Goal: Transaction & Acquisition: Purchase product/service

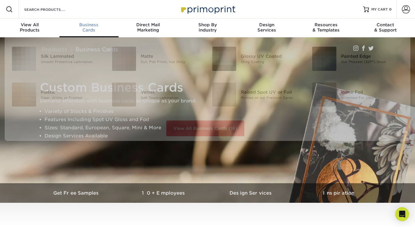
click at [87, 27] on div "Business Cards" at bounding box center [88, 27] width 59 height 10
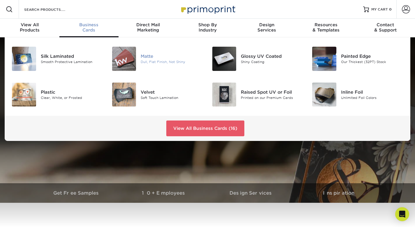
click at [144, 56] on div "Matte" at bounding box center [172, 56] width 62 height 6
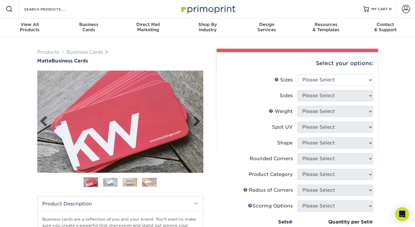
scroll to position [3, 0]
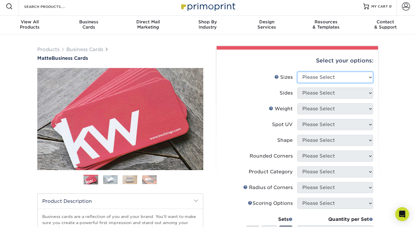
click at [315, 77] on select "Please Select 1.5" x 3.5" - Mini 1.75" x 3.5" - Mini 2" x 2" - Square 2" x 3" -…" at bounding box center [335, 77] width 76 height 11
select select "2.00x3.50"
click at [297, 72] on select "Please Select 1.5" x 3.5" - Mini 1.75" x 3.5" - Mini 2" x 2" - Square 2" x 3" -…" at bounding box center [335, 77] width 76 height 11
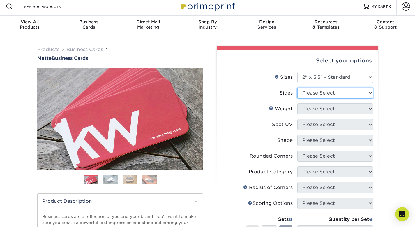
click at [313, 94] on select "Please Select Print Both Sides Print Front Only" at bounding box center [335, 92] width 76 height 11
select select "13abbda7-1d64-4f25-8bb2-c179b224825d"
click at [297, 87] on select "Please Select Print Both Sides Print Front Only" at bounding box center [335, 92] width 76 height 11
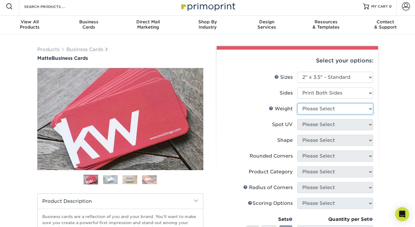
click at [323, 109] on select "Please Select 16PT 14PT" at bounding box center [335, 108] width 76 height 11
select select "16PT"
click at [297, 103] on select "Please Select 16PT 14PT" at bounding box center [335, 108] width 76 height 11
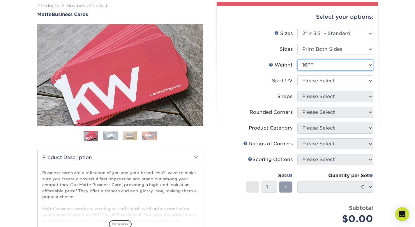
scroll to position [45, 0]
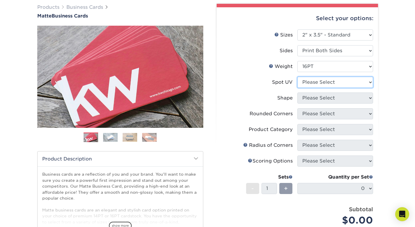
click at [314, 82] on select "Please Select No Spot UV Front and Back (Both Sides) Front Only Back Only" at bounding box center [335, 82] width 76 height 11
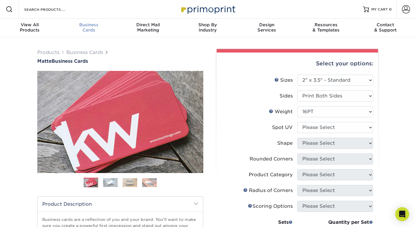
click at [89, 30] on div "Business Cards" at bounding box center [88, 27] width 59 height 10
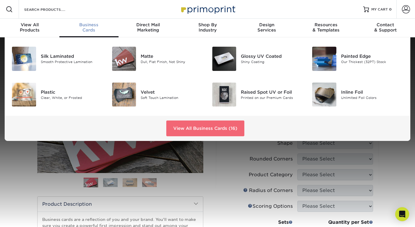
click at [187, 130] on link "View All Business Cards (16)" at bounding box center [205, 128] width 78 height 16
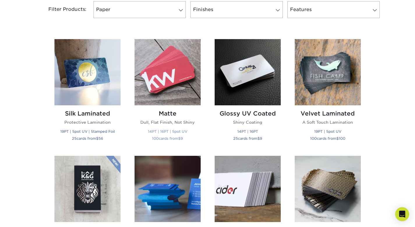
scroll to position [318, 0]
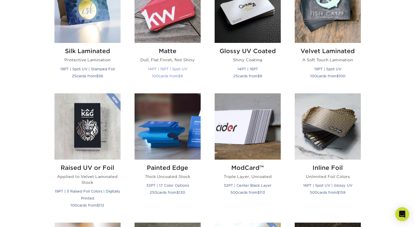
click at [179, 67] on small "14PT | 16PT | Spot UV" at bounding box center [167, 69] width 39 height 4
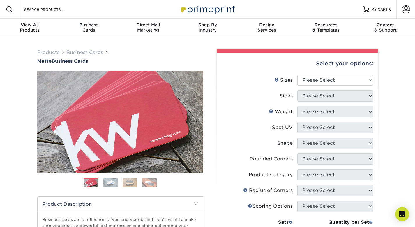
scroll to position [80, 0]
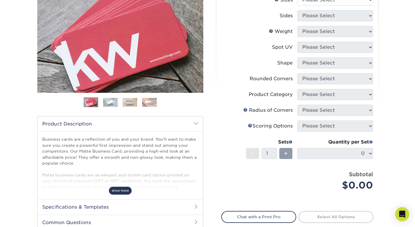
click at [118, 189] on span "show more" at bounding box center [120, 190] width 23 height 8
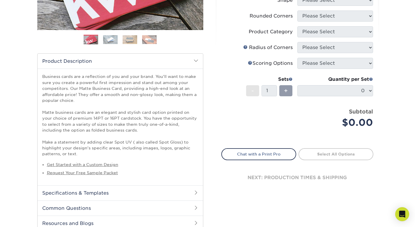
scroll to position [172, 0]
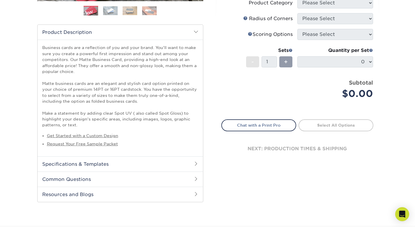
click at [127, 163] on h2 "Specifications & Templates" at bounding box center [120, 163] width 165 height 15
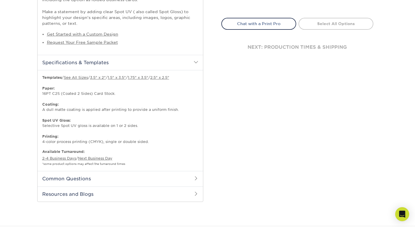
scroll to position [281, 0]
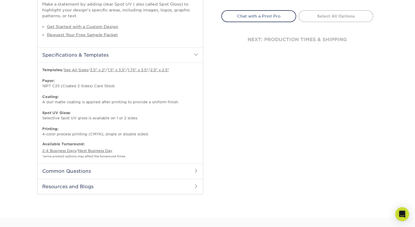
click at [116, 172] on h2 "Common Questions" at bounding box center [120, 170] width 165 height 15
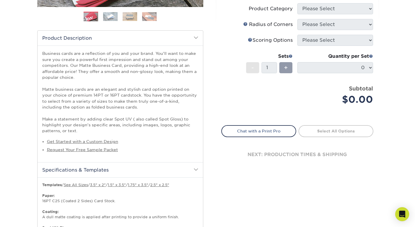
scroll to position [0, 0]
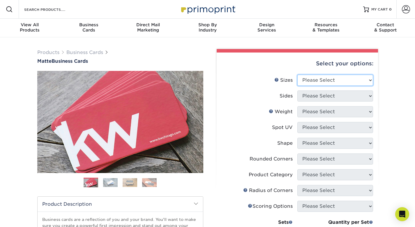
click at [310, 80] on select "Please Select 1.5" x 3.5" - Mini 1.75" x 3.5" - Mini 2" x 2" - Square 2" x 3" -…" at bounding box center [335, 80] width 76 height 11
select select "2.00x3.50"
click at [297, 75] on select "Please Select 1.5" x 3.5" - Mini 1.75" x 3.5" - Mini 2" x 2" - Square 2" x 3" -…" at bounding box center [335, 80] width 76 height 11
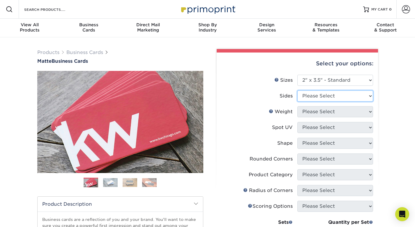
click at [310, 97] on select "Please Select Print Both Sides Print Front Only" at bounding box center [335, 95] width 76 height 11
select select "13abbda7-1d64-4f25-8bb2-c179b224825d"
click at [297, 90] on select "Please Select Print Both Sides Print Front Only" at bounding box center [335, 95] width 76 height 11
click at [311, 110] on select "Please Select" at bounding box center [335, 111] width 76 height 11
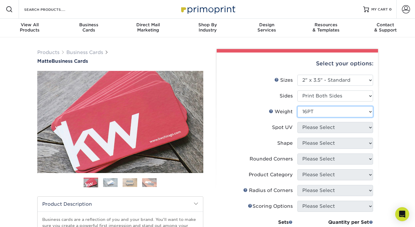
click at [297, 106] on select "Please Select 16PT 14PT" at bounding box center [335, 111] width 76 height 11
click at [310, 113] on select "Please Select 16PT 14PT" at bounding box center [335, 111] width 76 height 11
select select "14PT"
click at [297, 106] on select "Please Select 16PT 14PT" at bounding box center [335, 111] width 76 height 11
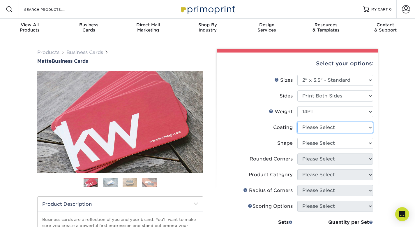
click at [309, 124] on select at bounding box center [335, 127] width 76 height 11
click at [306, 128] on select at bounding box center [335, 127] width 76 height 11
select select "121bb7b5-3b4d-429f-bd8d-bbf80e953313"
click at [297, 122] on select at bounding box center [335, 127] width 76 height 11
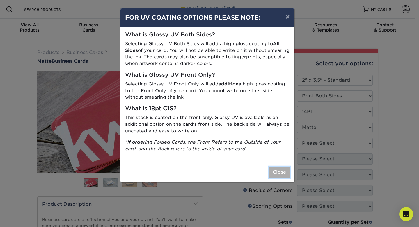
click at [275, 175] on button "Close" at bounding box center [279, 171] width 21 height 11
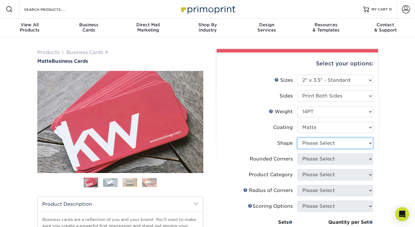
click at [318, 140] on select "Please Select Standard" at bounding box center [335, 142] width 76 height 11
select select "standard"
click at [297, 137] on select "Please Select Standard" at bounding box center [335, 142] width 76 height 11
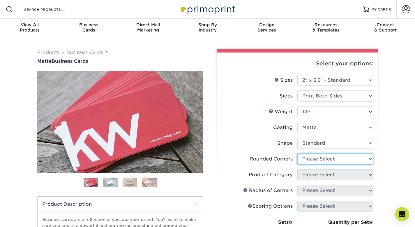
click at [316, 159] on select "Please Select Yes - Round 2 Corners Yes - Round 4 Corners No" at bounding box center [335, 158] width 76 height 11
select select "0"
click at [297, 153] on select "Please Select Yes - Round 2 Corners Yes - Round 4 Corners No" at bounding box center [335, 158] width 76 height 11
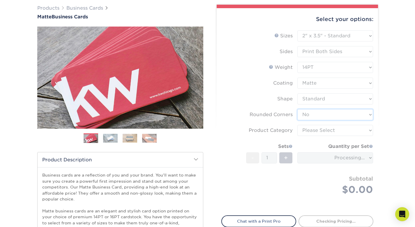
scroll to position [48, 0]
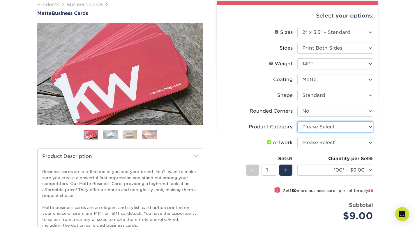
click at [337, 128] on select "Please Select Business Cards" at bounding box center [335, 126] width 76 height 11
select select "3b5148f1-0588-4f88-a218-97bcfdce65c1"
click at [297, 121] on select "Please Select Business Cards" at bounding box center [335, 126] width 76 height 11
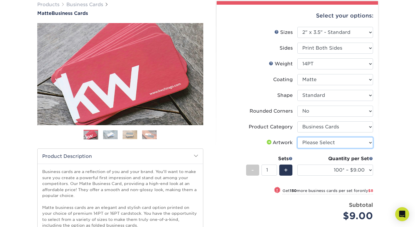
click at [326, 142] on select "Please Select I will upload files I need a design - $100" at bounding box center [335, 142] width 76 height 11
select select "upload"
click at [297, 137] on select "Please Select I will upload files I need a design - $100" at bounding box center [335, 142] width 76 height 11
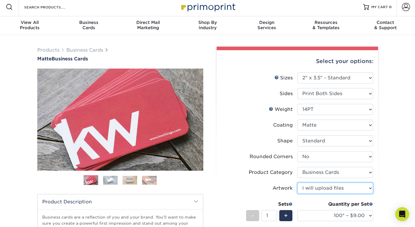
scroll to position [35, 0]
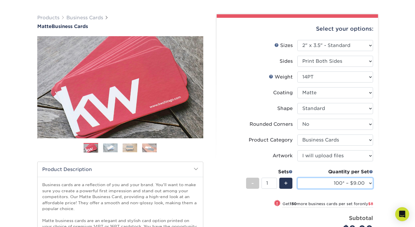
click at [349, 183] on select "100* – $9.00 250* – $17.00 500 – $33.00 1000 – $42.00 2500 – $75.00 5000 – $143…" at bounding box center [335, 182] width 76 height 11
click at [297, 177] on select "100* – $9.00 250* – $17.00 500 – $33.00 1000 – $42.00 2500 – $75.00 5000 – $143…" at bounding box center [335, 182] width 76 height 11
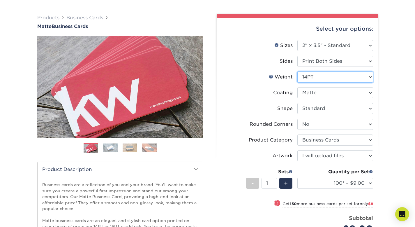
click at [325, 80] on select "Please Select 16PT 14PT" at bounding box center [335, 76] width 76 height 11
click at [297, 71] on select "Please Select 16PT 14PT" at bounding box center [335, 76] width 76 height 11
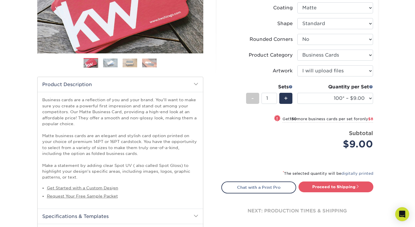
scroll to position [17, 0]
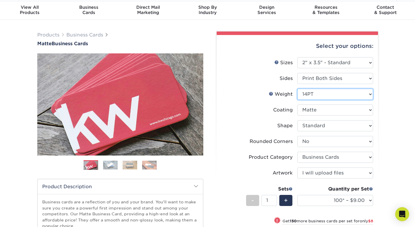
click at [332, 95] on select "Please Select 16PT 14PT" at bounding box center [335, 94] width 76 height 11
select select "16PT"
click at [297, 89] on select "Please Select 16PT 14PT" at bounding box center [335, 94] width 76 height 11
select select "-1"
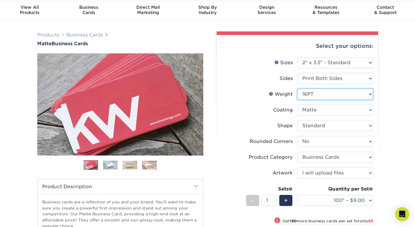
select select
select select "-1"
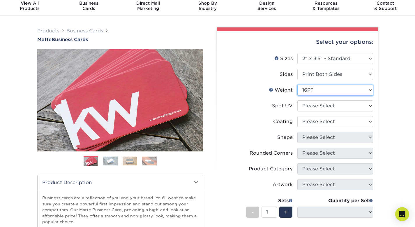
scroll to position [25, 0]
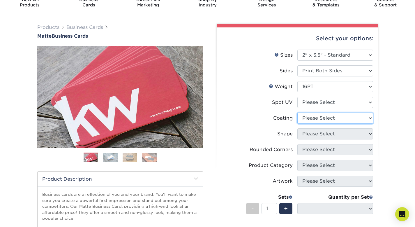
click at [327, 121] on select at bounding box center [335, 117] width 76 height 11
click at [323, 100] on select "Please Select No Spot UV Front and Back (Both Sides) Front Only Back Only" at bounding box center [335, 102] width 76 height 11
select select "3"
click at [297, 97] on select "Please Select No Spot UV Front and Back (Both Sides) Front Only Back Only" at bounding box center [335, 102] width 76 height 11
select select
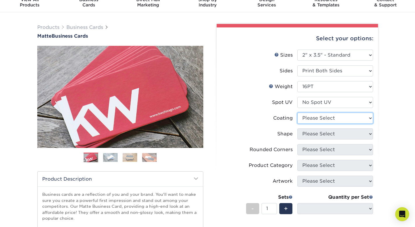
click at [322, 117] on select at bounding box center [335, 117] width 76 height 11
select select "121bb7b5-3b4d-429f-bd8d-bbf80e953313"
click at [297, 112] on select at bounding box center [335, 117] width 76 height 11
select select
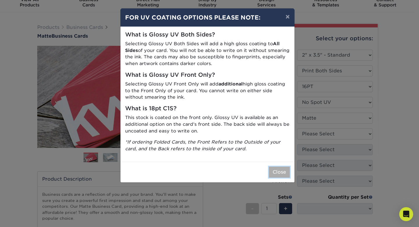
click at [276, 169] on button "Close" at bounding box center [279, 171] width 21 height 11
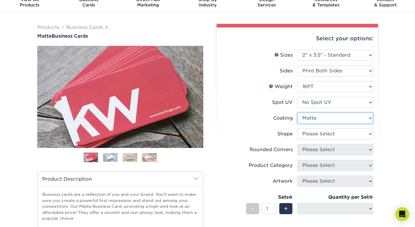
click at [318, 119] on select at bounding box center [335, 117] width 76 height 11
click at [297, 112] on select at bounding box center [335, 117] width 76 height 11
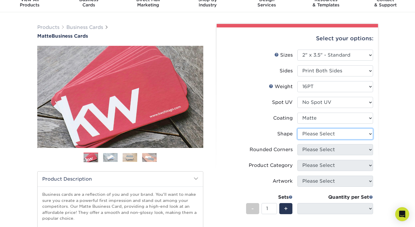
click at [327, 136] on select "Please Select Standard Oval" at bounding box center [335, 133] width 76 height 11
select select "standard"
click at [297, 128] on select "Please Select Standard Oval" at bounding box center [335, 133] width 76 height 11
select select
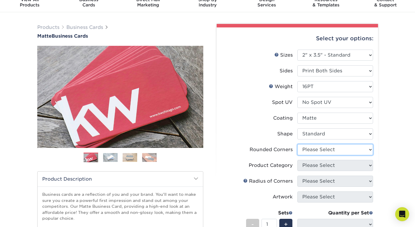
click at [329, 149] on select "Please Select Yes - Round 2 Corners Yes - Round 4 Corners No" at bounding box center [335, 149] width 76 height 11
select select "0"
click at [297, 144] on select "Please Select Yes - Round 2 Corners Yes - Round 4 Corners No" at bounding box center [335, 149] width 76 height 11
select select "-1"
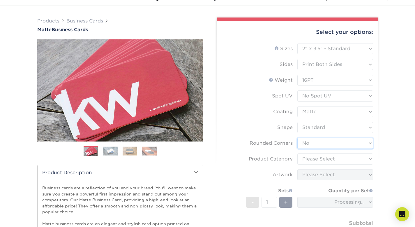
scroll to position [32, 0]
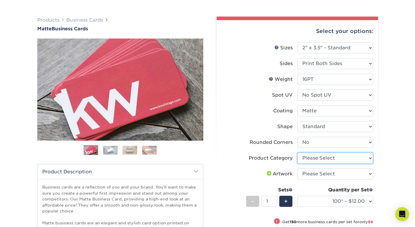
click at [309, 160] on select "Please Select Business Cards" at bounding box center [335, 157] width 76 height 11
select select "3b5148f1-0588-4f88-a218-97bcfdce65c1"
click at [297, 152] on select "Please Select Business Cards" at bounding box center [335, 157] width 76 height 11
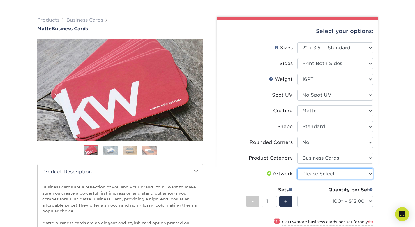
click at [308, 173] on select "Please Select I will upload files I need a design - $100" at bounding box center [335, 173] width 76 height 11
select select "upload"
click at [297, 168] on select "Please Select I will upload files I need a design - $100" at bounding box center [335, 173] width 76 height 11
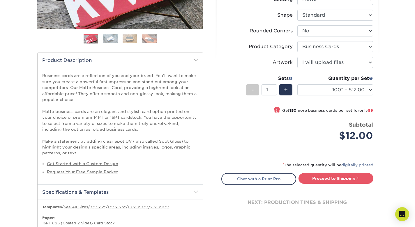
scroll to position [150, 0]
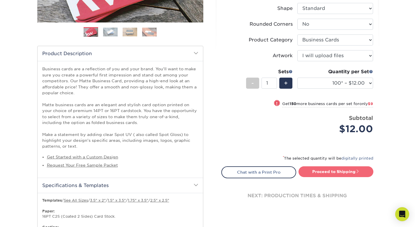
click at [348, 170] on link "Proceed to Shipping" at bounding box center [336, 171] width 75 height 10
type input "Set 1"
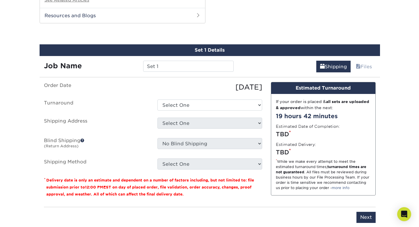
scroll to position [668, 0]
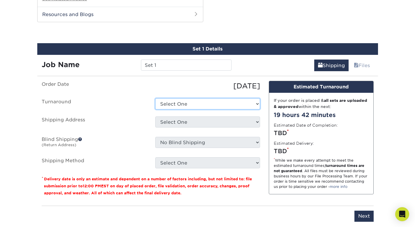
click at [201, 103] on select "Select One 2-4 Business Days 2 Day Next Business Day" at bounding box center [207, 103] width 105 height 11
select select "47dbf4b1-3bfd-4687-b793-fcd3ee179f06"
click at [155, 98] on select "Select One 2-4 Business Days 2 Day Next Business Day" at bounding box center [207, 103] width 105 height 11
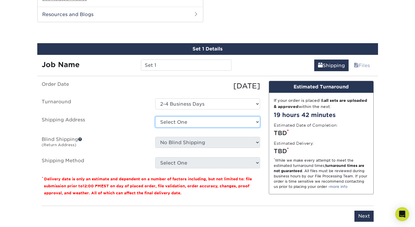
click at [186, 124] on select "Select One + Add New Address - Login" at bounding box center [207, 121] width 105 height 11
select select "newaddress"
click at [155, 116] on select "Select One + Add New Address - Login" at bounding box center [207, 121] width 105 height 11
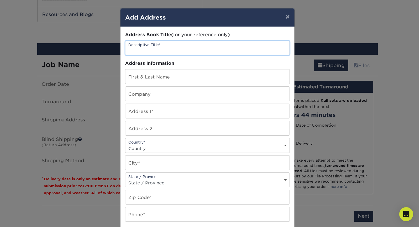
click at [152, 48] on input "text" at bounding box center [208, 48] width 164 height 14
type input "Angels' Cove BCHFS"
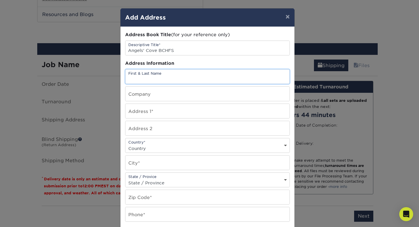
click at [153, 76] on input "text" at bounding box center [208, 76] width 164 height 14
type input "[PERSON_NAME]"
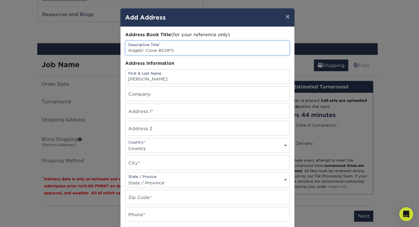
drag, startPoint x: 177, startPoint y: 51, endPoint x: 133, endPoint y: 52, distance: 44.0
click at [133, 52] on input "Angels' Cove BCHFS" at bounding box center [208, 48] width 164 height 14
click at [177, 50] on input "Angels' Cove BCHFS" at bounding box center [208, 48] width 164 height 14
drag, startPoint x: 177, startPoint y: 50, endPoint x: 162, endPoint y: 50, distance: 15.7
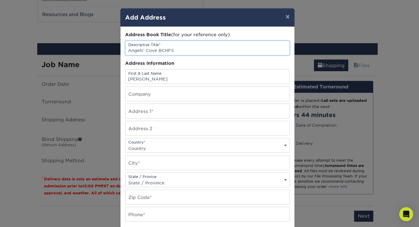
click at [162, 50] on input "Angels' Cove BCHFS" at bounding box center [208, 48] width 164 height 14
type input "Angels' Cove"
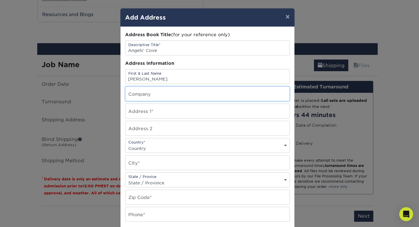
click at [158, 95] on input "text" at bounding box center [208, 94] width 164 height 14
type input "Angels' Cove"
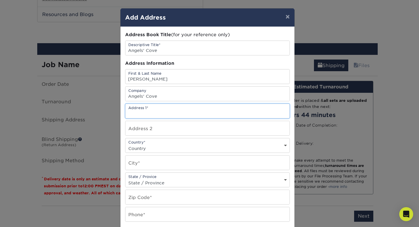
click at [163, 113] on input "text" at bounding box center [208, 111] width 164 height 14
type input "4243 Lincolnshire Drive"
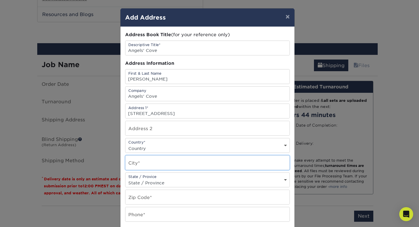
click at [160, 169] on input "text" at bounding box center [208, 162] width 164 height 14
click at [150, 153] on div "Address Book Title (for your reference only) Descriptive Title* Angels' Cove Ad…" at bounding box center [207, 156] width 165 height 251
click at [148, 144] on select "Country United States Canada ----------------------------- Afghanistan Albania …" at bounding box center [208, 148] width 164 height 8
select select "US"
click at [126, 144] on select "Country United States Canada ----------------------------- Afghanistan Albania …" at bounding box center [208, 148] width 164 height 8
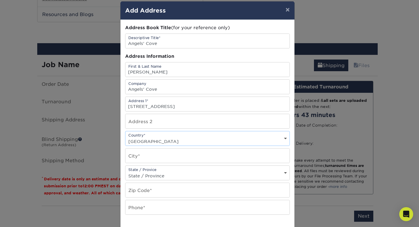
scroll to position [30, 0]
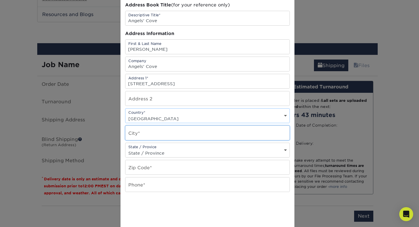
click at [177, 133] on input "text" at bounding box center [208, 133] width 164 height 14
type input "Mount Vernon"
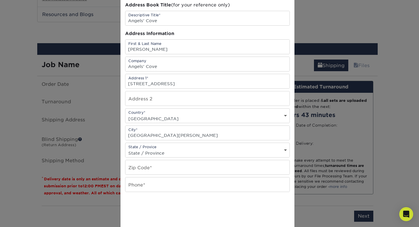
click at [168, 152] on select "State / Province Alabama Alaska Arizona Arkansas California Colorado Connecticu…" at bounding box center [208, 153] width 164 height 8
select select "IL"
click at [126, 149] on select "State / Province Alabama Alaska Arizona Arkansas California Colorado Connecticu…" at bounding box center [208, 153] width 164 height 8
click at [156, 172] on input "text" at bounding box center [208, 167] width 164 height 14
type input "62864"
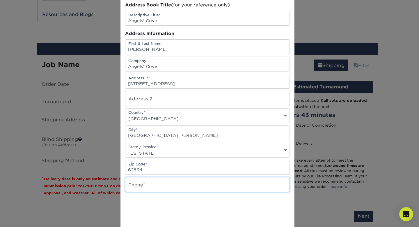
click at [146, 184] on input "text" at bounding box center [208, 184] width 164 height 14
type input "618-382-4164"
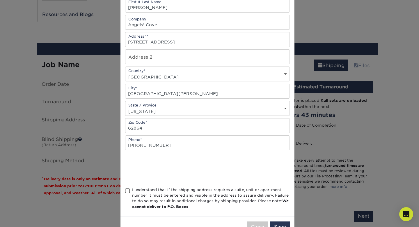
scroll to position [90, 0]
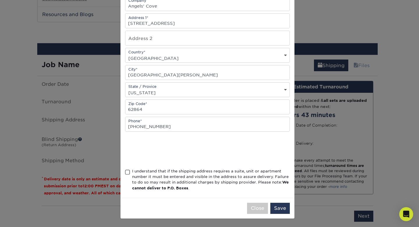
click at [125, 173] on span at bounding box center [127, 172] width 5 height 6
click at [0, 0] on input "I understand that if the shipping address requires a suite, unit or apartment n…" at bounding box center [0, 0] width 0 height 0
click at [276, 209] on button "Save" at bounding box center [281, 207] width 20 height 11
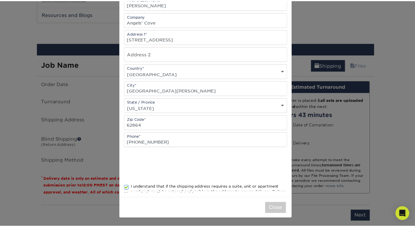
scroll to position [0, 0]
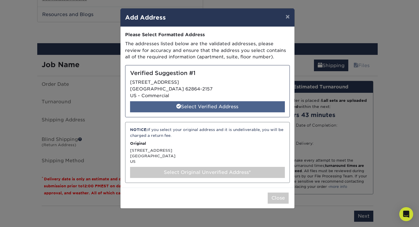
click at [205, 106] on div "Select Verified Address" at bounding box center [207, 106] width 155 height 11
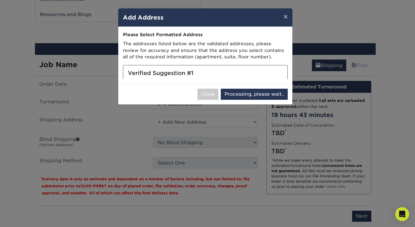
select select "285702"
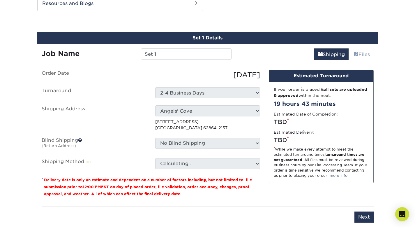
scroll to position [681, 0]
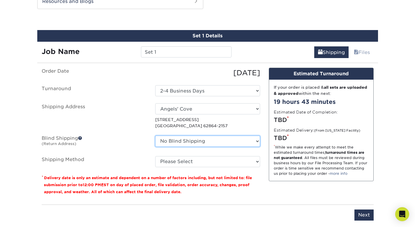
click at [226, 143] on select "No Blind Shipping + Add New Address" at bounding box center [207, 140] width 105 height 11
click at [155, 135] on select "No Blind Shipping + Add New Address" at bounding box center [207, 140] width 105 height 11
click at [81, 137] on span at bounding box center [80, 138] width 4 height 4
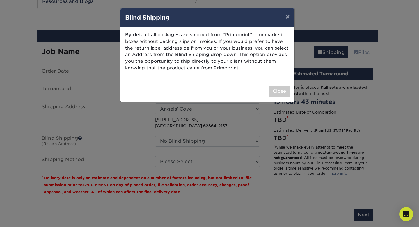
click at [276, 97] on div "Close" at bounding box center [208, 91] width 174 height 21
click at [277, 91] on button "Close" at bounding box center [279, 91] width 21 height 11
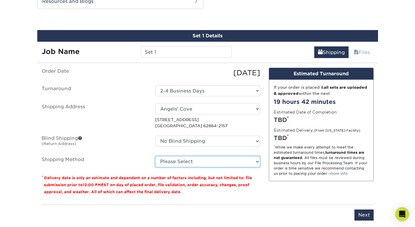
click at [171, 162] on select "Please Select Ground Shipping (+$7.84) 3 Day Shipping Service (+$15.33) 2 Day A…" at bounding box center [207, 161] width 105 height 11
select select "03"
click at [155, 156] on select "Please Select Ground Shipping (+$7.84) 3 Day Shipping Service (+$15.33) 2 Day A…" at bounding box center [207, 161] width 105 height 11
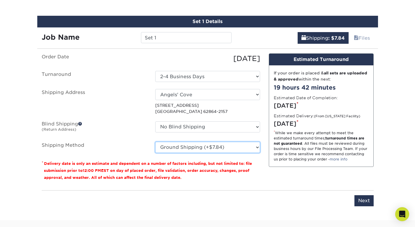
scroll to position [713, 0]
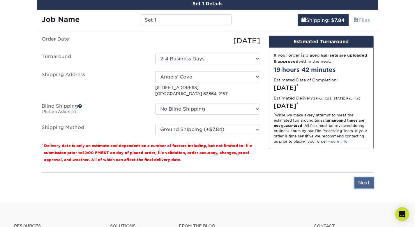
click at [356, 183] on input "Next" at bounding box center [364, 182] width 19 height 11
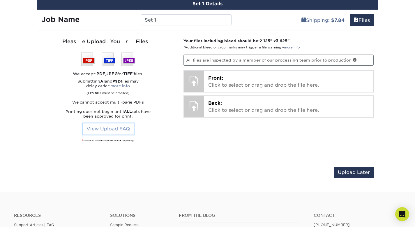
click at [119, 126] on link "View Upload FAQ" at bounding box center [108, 128] width 51 height 11
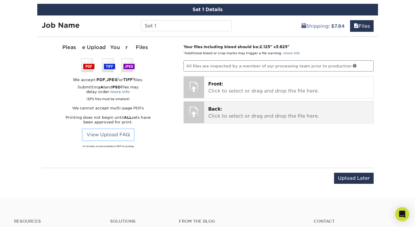
scroll to position [707, 0]
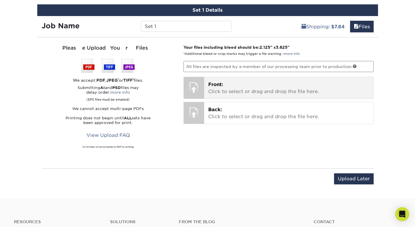
click at [257, 90] on p "Front: Click to select or drag and drop the file here." at bounding box center [288, 88] width 161 height 14
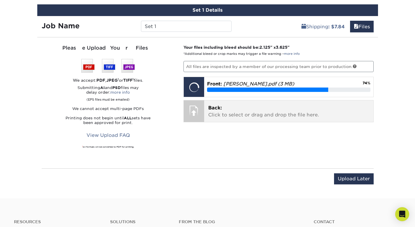
click at [233, 118] on div "Back: Click to select or drag and drop the file here. Choose file" at bounding box center [288, 111] width 169 height 22
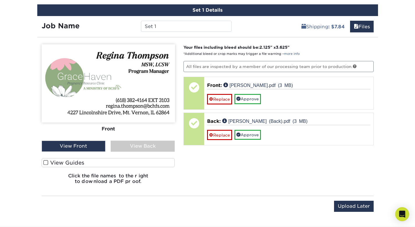
click at [47, 161] on span at bounding box center [45, 163] width 5 height 6
click at [0, 0] on input "View Guides" at bounding box center [0, 0] width 0 height 0
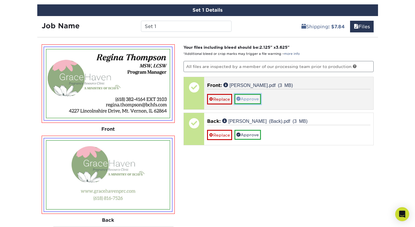
click at [245, 97] on link "Approve" at bounding box center [248, 99] width 27 height 10
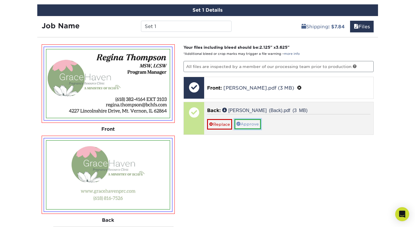
click at [251, 121] on link "Approve" at bounding box center [248, 124] width 27 height 10
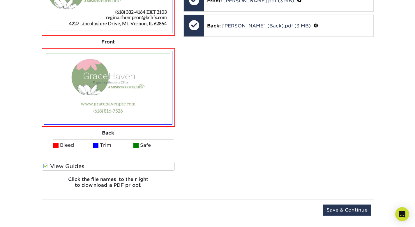
scroll to position [796, 0]
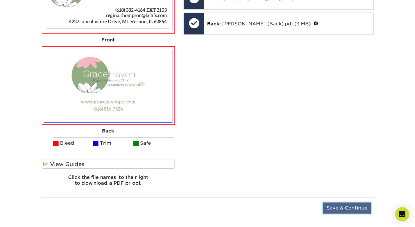
click at [349, 208] on input "Save & Continue" at bounding box center [347, 207] width 49 height 11
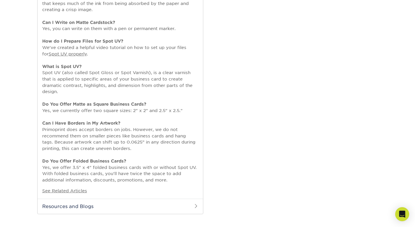
scroll to position [630, 0]
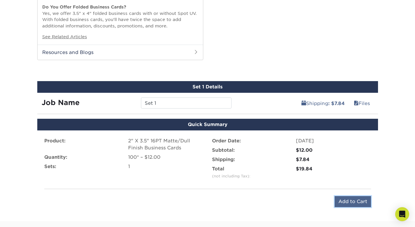
click at [346, 199] on input "Add to Cart" at bounding box center [353, 201] width 36 height 11
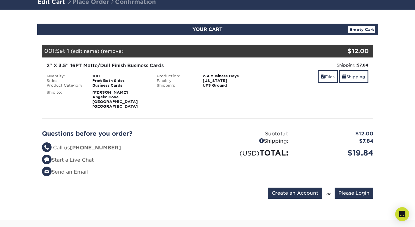
scroll to position [50, 0]
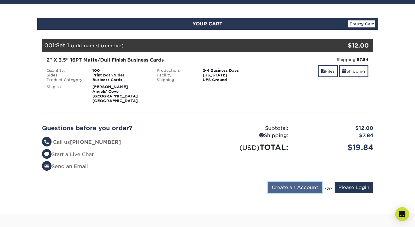
click at [309, 188] on input "Create an Account" at bounding box center [295, 187] width 54 height 11
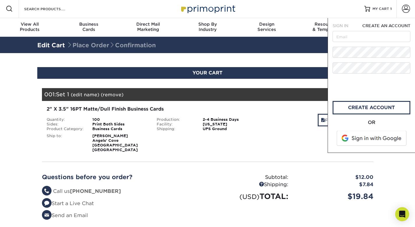
scroll to position [0, 0]
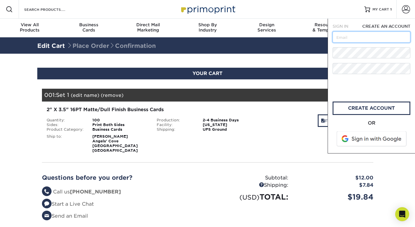
click at [345, 39] on input "text" at bounding box center [372, 36] width 78 height 11
type input "[EMAIL_ADDRESS][DOMAIN_NAME]"
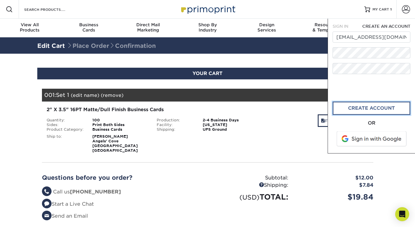
click at [369, 108] on link "create account" at bounding box center [372, 107] width 78 height 13
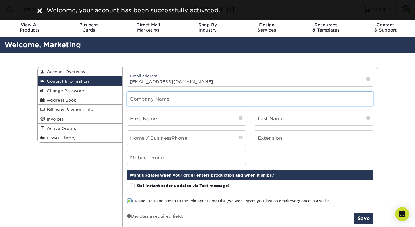
click at [174, 102] on input "text" at bounding box center [250, 98] width 246 height 14
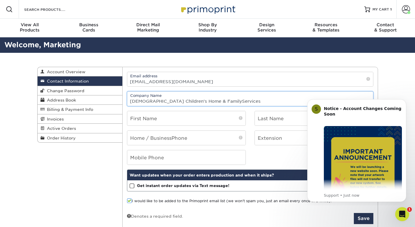
type input "[DEMOGRAPHIC_DATA] Children's Home & FamilyServices"
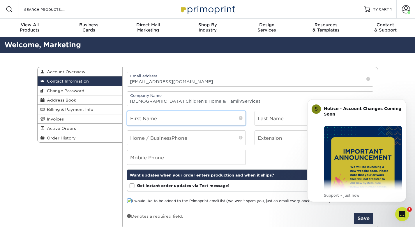
click at [154, 121] on input "text" at bounding box center [186, 118] width 118 height 14
type input "[PERSON_NAME]"
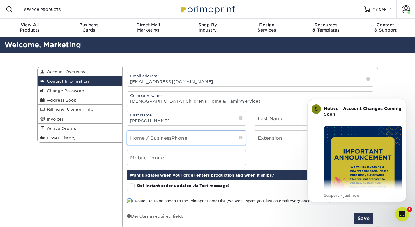
click at [158, 140] on input "tel" at bounding box center [186, 138] width 118 height 14
type input "[PHONE_NUMBER]"
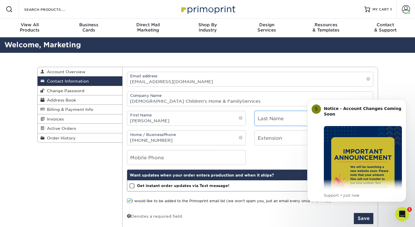
click at [274, 125] on input "text" at bounding box center [314, 118] width 118 height 14
type input "[PERSON_NAME]"
click at [274, 136] on input "number" at bounding box center [314, 138] width 118 height 14
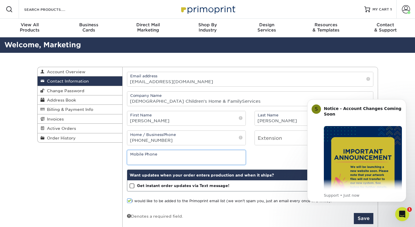
click at [169, 159] on input "tel" at bounding box center [186, 157] width 118 height 14
type input "[PHONE_NUMBER]"
click at [408, 102] on body "S Notice - Account Changes Coming Soon ​ Past Order Files Will Not Transfer: Wh…" at bounding box center [357, 149] width 112 height 107
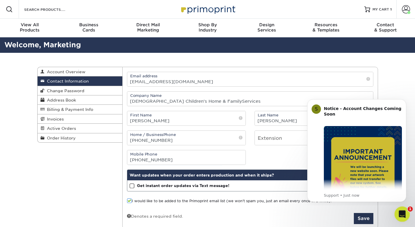
click at [404, 208] on div "Open Intercom Messenger" at bounding box center [401, 212] width 19 height 19
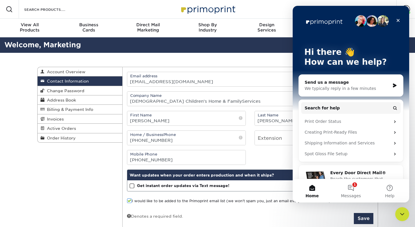
click at [121, 177] on div "Contact Information Account Overview Contact Information Change Password Addres…" at bounding box center [208, 148] width 350 height 190
click at [397, 20] on icon "Close" at bounding box center [398, 20] width 5 height 5
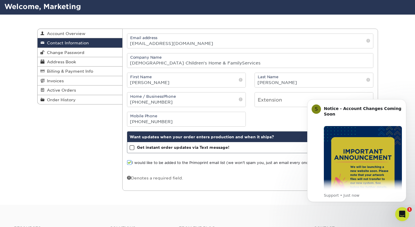
scroll to position [43, 0]
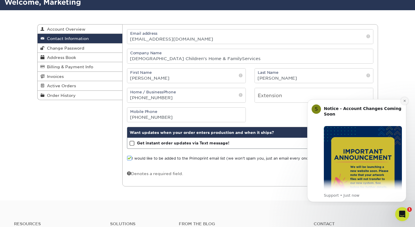
click at [404, 101] on icon "Dismiss notification" at bounding box center [404, 101] width 2 height 2
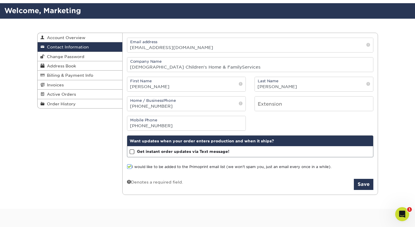
scroll to position [34, 0]
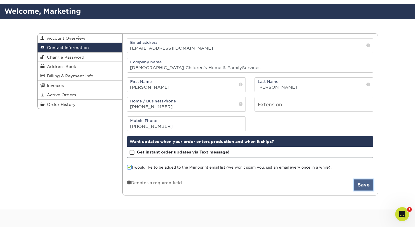
click at [358, 184] on button "Save" at bounding box center [364, 184] width 20 height 11
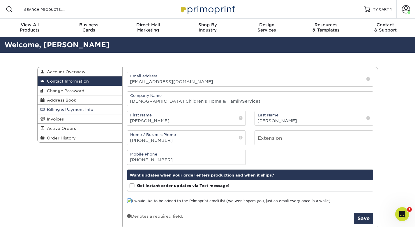
click at [71, 110] on span "Billing & Payment Info" at bounding box center [69, 109] width 49 height 5
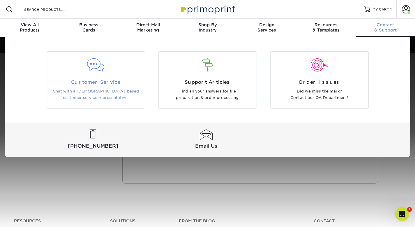
click at [102, 80] on span "Customer Service" at bounding box center [95, 82] width 89 height 7
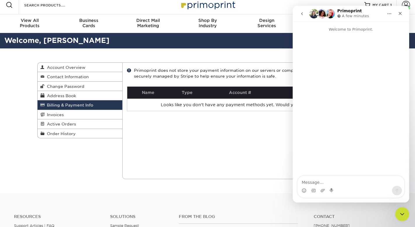
scroll to position [2, 0]
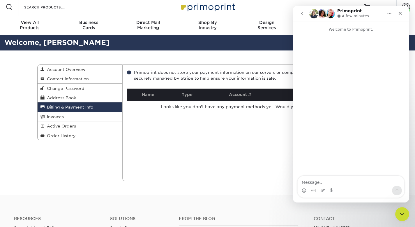
click at [318, 179] on textarea "Message…" at bounding box center [351, 181] width 107 height 10
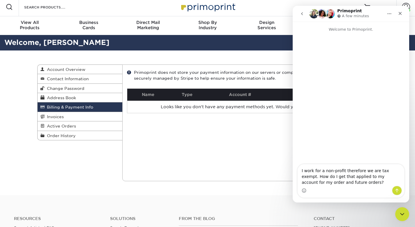
type textarea "I work for a non-profit therefore we are tax exempt. How do I get that applied …"
click at [395, 188] on icon "Send a message…" at bounding box center [397, 190] width 5 height 5
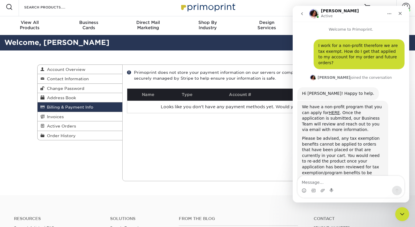
scroll to position [10, 0]
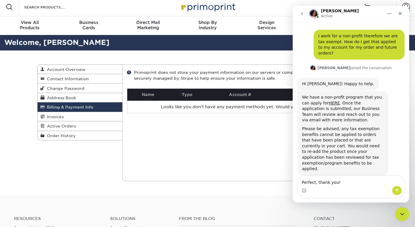
type textarea "Perfect, thank you!"
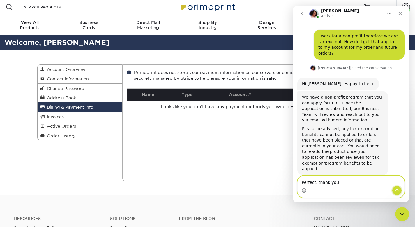
click at [395, 189] on icon "Send a message…" at bounding box center [397, 190] width 5 height 5
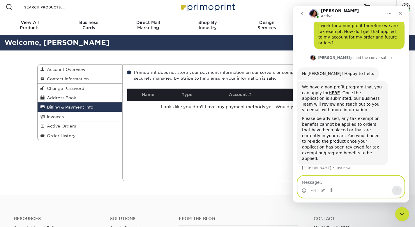
scroll to position [27, 0]
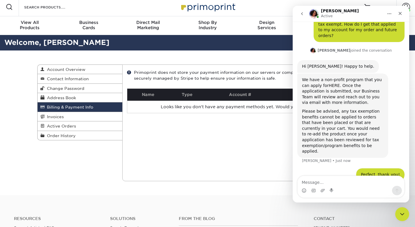
click at [329, 83] on link "HERE" at bounding box center [334, 85] width 11 height 5
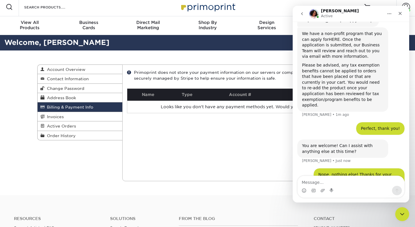
scroll to position [73, 0]
click at [403, 12] on div "Close" at bounding box center [400, 13] width 10 height 10
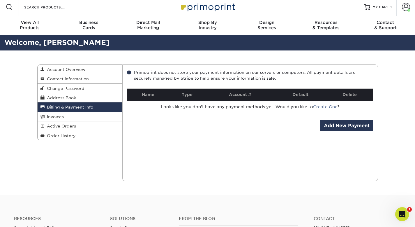
scroll to position [131, 0]
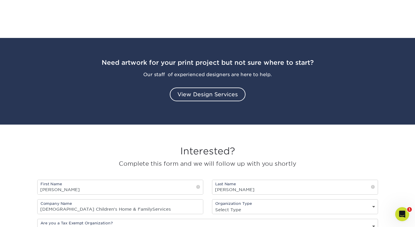
scroll to position [724, 0]
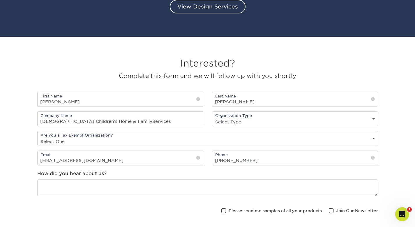
click at [132, 138] on select "Select One Yes No" at bounding box center [208, 141] width 340 height 8
select select "yes"
click at [38, 137] on select "Select One Yes No" at bounding box center [208, 141] width 340 height 8
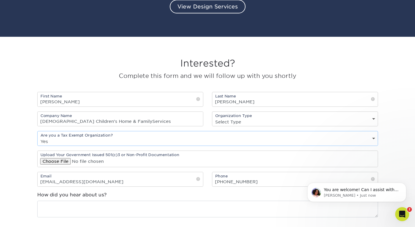
scroll to position [0, 0]
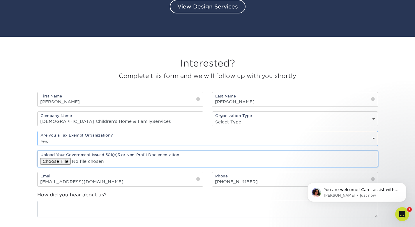
click at [63, 161] on input "file" at bounding box center [208, 159] width 340 height 16
click at [329, 187] on p "You are welcome! Can I assist with anything else at this time?" at bounding box center [361, 190] width 75 height 6
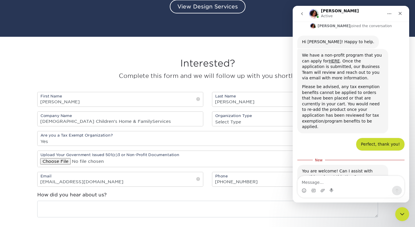
scroll to position [60, 0]
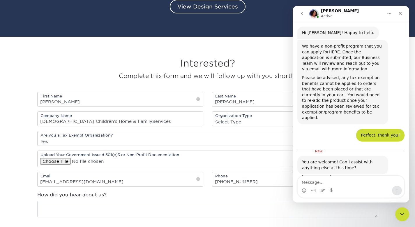
click at [341, 183] on textarea "Message…" at bounding box center [351, 181] width 107 height 10
type textarea "Nope, nothing else! Thanks for your time!"
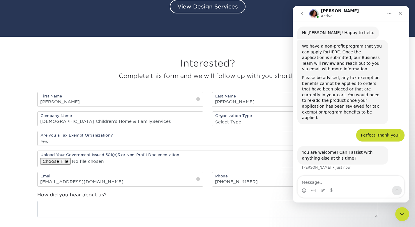
scroll to position [68, 0]
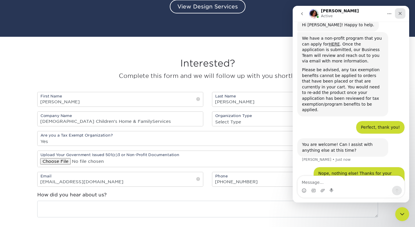
click at [399, 11] on icon "Close" at bounding box center [400, 13] width 5 height 5
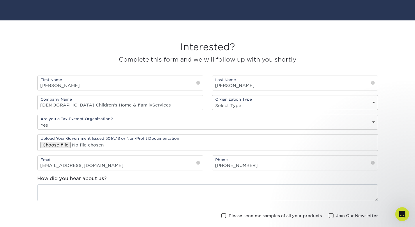
scroll to position [759, 0]
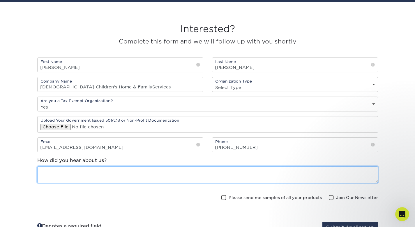
click at [80, 175] on textarea at bounding box center [207, 174] width 341 height 17
type textarea "Google search"
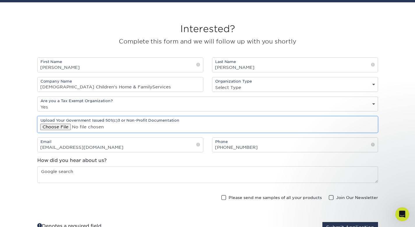
click at [59, 125] on input "file" at bounding box center [208, 124] width 340 height 16
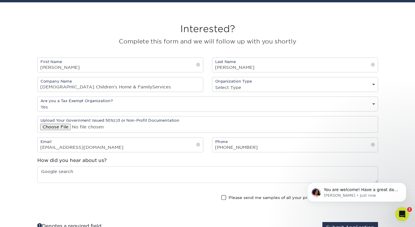
scroll to position [85, 0]
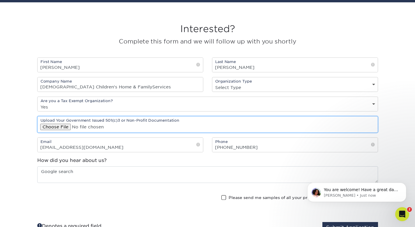
type input "C:\fakepath\2024-04-25 BCHFS Sales Tax Exemption Certificate.pdf"
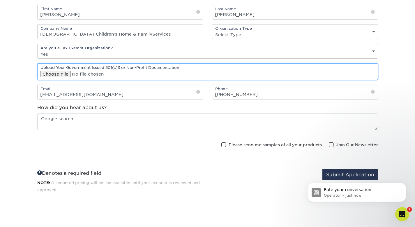
scroll to position [828, 0]
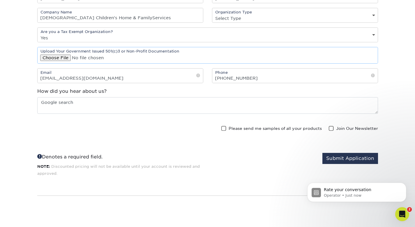
click at [347, 160] on div "Rate your conversation Operator • Just now" at bounding box center [356, 165] width 107 height 73
click at [343, 158] on button "Submit Application" at bounding box center [350, 158] width 56 height 11
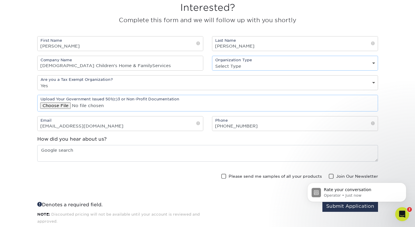
scroll to position [767, 0]
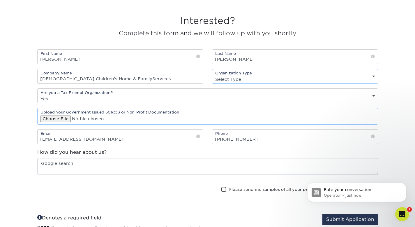
click at [251, 76] on select "Select Type Nonprofit Church Charity" at bounding box center [294, 79] width 165 height 8
select select "non-profit"
click at [212, 75] on select "Select Type Nonprofit Church Charity" at bounding box center [294, 79] width 165 height 8
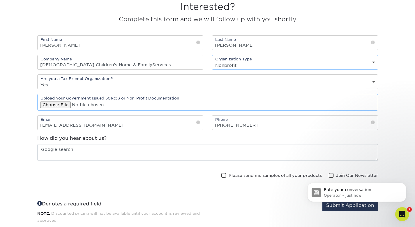
scroll to position [816, 0]
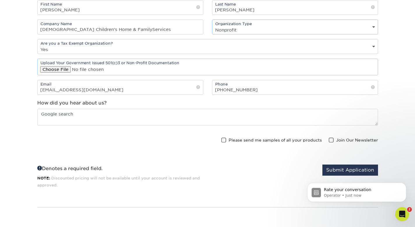
click at [332, 172] on body "Rate your conversation Operator • Just now" at bounding box center [357, 190] width 112 height 36
click at [335, 169] on button "Submit Application" at bounding box center [350, 169] width 56 height 11
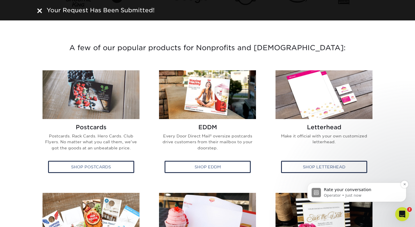
click at [369, 190] on p "Rate your conversation" at bounding box center [361, 190] width 75 height 6
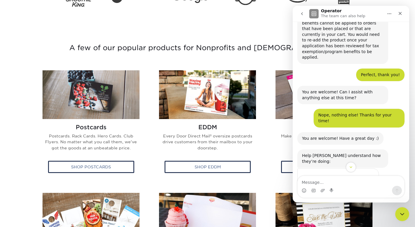
scroll to position [131, 0]
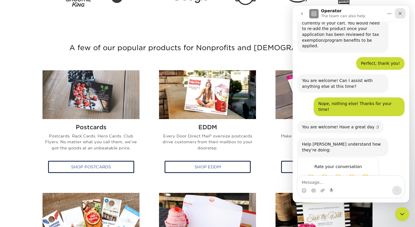
click at [402, 13] on icon "Close" at bounding box center [400, 13] width 5 height 5
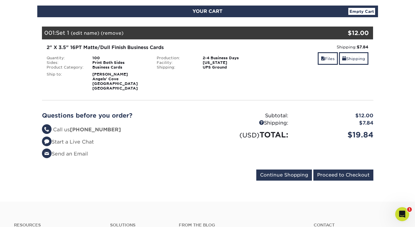
scroll to position [60, 0]
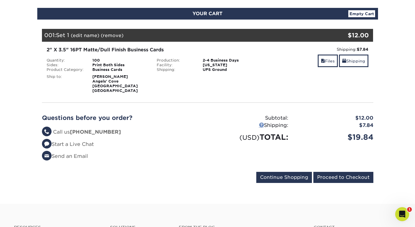
click at [260, 126] on link at bounding box center [261, 124] width 5 height 5
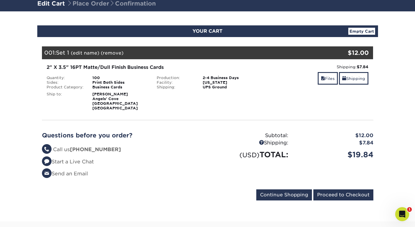
scroll to position [54, 0]
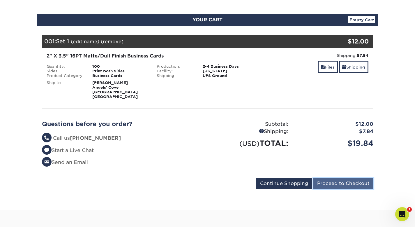
click at [342, 183] on input "Proceed to Checkout" at bounding box center [343, 183] width 60 height 11
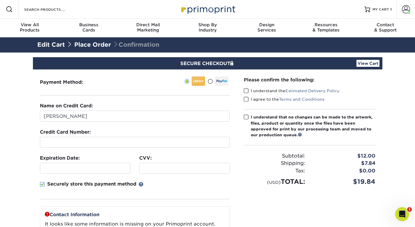
click at [57, 138] on div at bounding box center [135, 142] width 190 height 11
click at [249, 188] on div "Please confirm the following: I understand the Estimated Delivery Policy I agre…" at bounding box center [310, 188] width 146 height 238
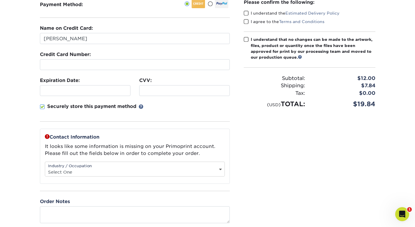
scroll to position [79, 0]
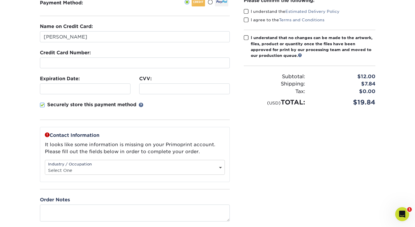
click at [99, 168] on select "Select One Administrative Executive Human Resources Construction Education Ente…" at bounding box center [134, 170] width 179 height 8
click at [146, 164] on div "Industry / Occupation Select One Administrative Executive Human Resources Const…" at bounding box center [135, 167] width 180 height 15
click at [172, 165] on div "Industry / Occupation Select One Administrative Executive Human Resources Const…" at bounding box center [135, 167] width 180 height 15
click at [221, 166] on select "Select One Administrative Executive Human Resources Construction Education Ente…" at bounding box center [134, 170] width 179 height 8
click at [45, 166] on select "Select One Administrative Executive Human Resources Construction Education Ente…" at bounding box center [134, 170] width 179 height 8
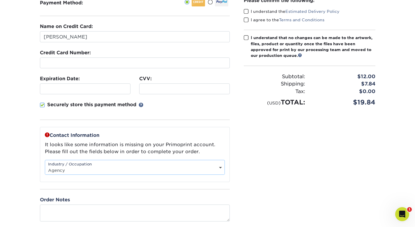
click at [96, 172] on select "Select One Administrative Executive Human Resources Construction Education Ente…" at bounding box center [134, 170] width 179 height 8
select select "20"
click at [45, 166] on select "Select One Administrative Executive Human Resources Construction Education Ente…" at bounding box center [134, 170] width 179 height 8
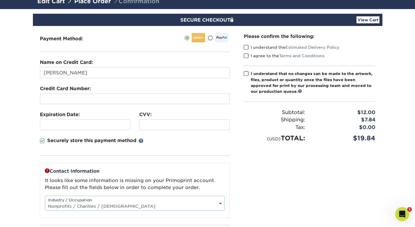
scroll to position [26, 0]
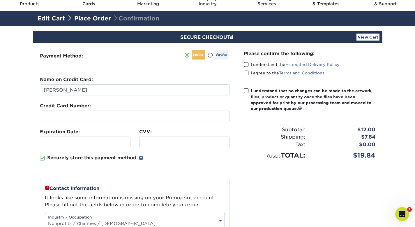
click at [246, 64] on span at bounding box center [246, 65] width 5 height 6
click at [0, 0] on input "I understand the Estimated Delivery Policy" at bounding box center [0, 0] width 0 height 0
click at [248, 73] on span at bounding box center [246, 73] width 5 height 6
click at [0, 0] on input "I agree to the Terms and Conditions" at bounding box center [0, 0] width 0 height 0
click at [245, 91] on span at bounding box center [246, 91] width 5 height 6
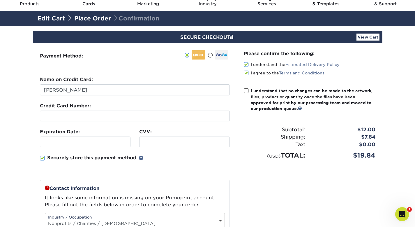
click at [0, 0] on input "I understand that no changes can be made to the artwork, files, product or quan…" at bounding box center [0, 0] width 0 height 0
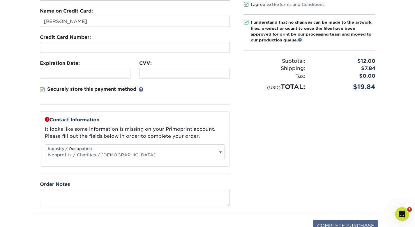
scroll to position [162, 0]
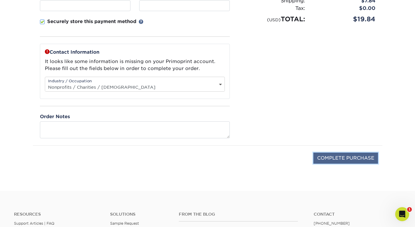
click at [333, 158] on input "COMPLETE PURCHASE" at bounding box center [345, 157] width 65 height 11
type input "PROCESSING, PLEASE WAIT..."
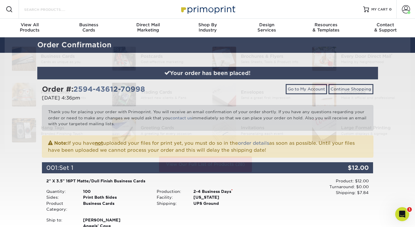
click at [43, 9] on input "Search Products" at bounding box center [52, 9] width 57 height 7
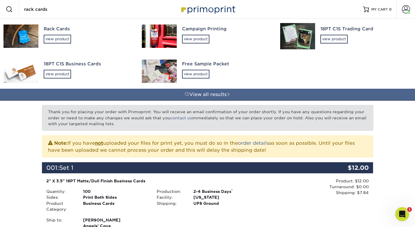
type input "rack cards"
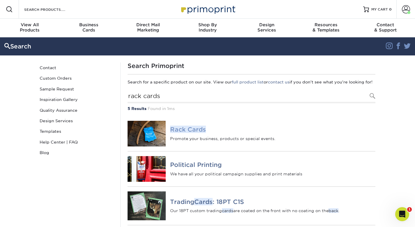
click at [203, 133] on em "Rack Cards" at bounding box center [188, 129] width 36 height 7
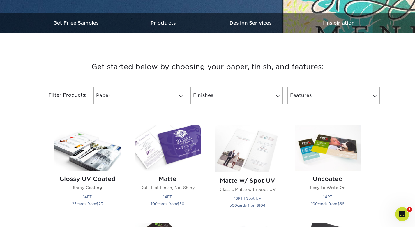
scroll to position [223, 0]
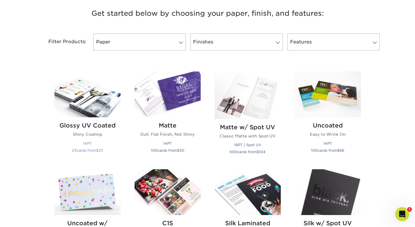
click at [89, 100] on img at bounding box center [87, 94] width 66 height 46
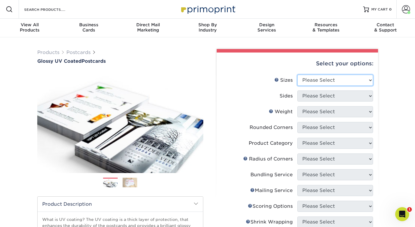
click at [323, 83] on select "Please Select 1.5" x 7" 2" x 4" 2" x 6" 2" x 7" 2" x 8" 2.12" x 5.5" 2.12" x 5.…" at bounding box center [335, 80] width 76 height 11
select select "4.00x8.50"
click at [297, 75] on select "Please Select 1.5" x 7" 2" x 4" 2" x 6" 2" x 7" 2" x 8" 2.12" x 5.5" 2.12" x 5.…" at bounding box center [335, 80] width 76 height 11
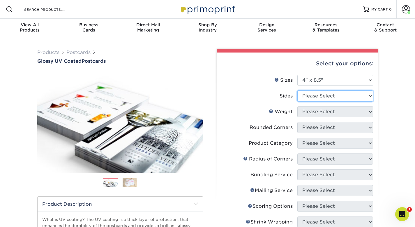
click at [306, 98] on select "Please Select Print Both Sides Print Front Only" at bounding box center [335, 95] width 76 height 11
select select "13abbda7-1d64-4f25-8bb2-c179b224825d"
click at [297, 90] on select "Please Select Print Both Sides Print Front Only" at bounding box center [335, 95] width 76 height 11
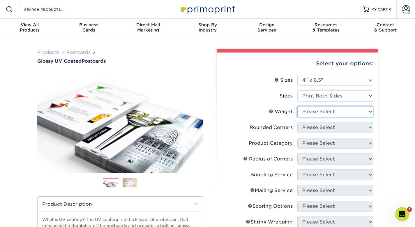
click at [312, 111] on select "Please Select 16PT 14PT" at bounding box center [335, 111] width 76 height 11
select select "14PT"
click at [297, 106] on select "Please Select 16PT 14PT" at bounding box center [335, 111] width 76 height 11
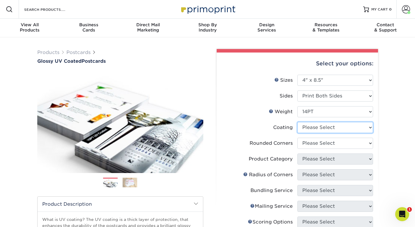
click at [310, 128] on select at bounding box center [335, 127] width 76 height 11
select select "ae367451-b2b8-45df-a344-0f05b6a12993"
click at [297, 122] on select at bounding box center [335, 127] width 76 height 11
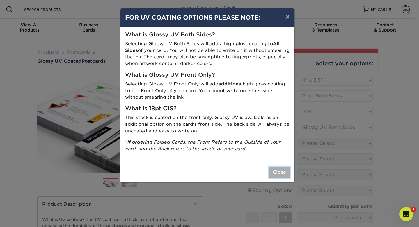
click at [277, 175] on button "Close" at bounding box center [279, 171] width 21 height 11
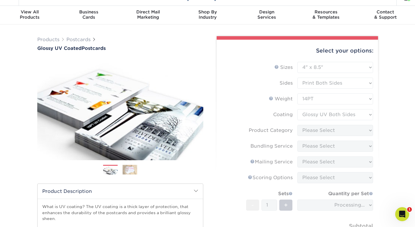
scroll to position [16, 0]
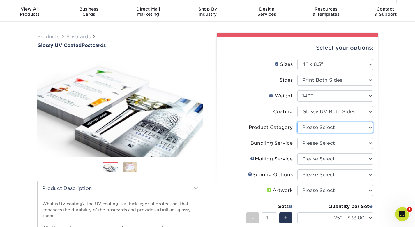
click at [320, 128] on select "Please Select Postcards" at bounding box center [335, 127] width 76 height 11
select select "9b7272e0-d6c8-4c3c-8e97-d3a1bcdab858"
click at [297, 122] on select "Please Select Postcards" at bounding box center [335, 127] width 76 height 11
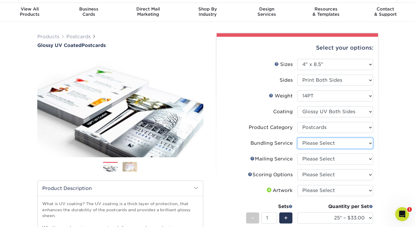
click at [314, 143] on select "Please Select No Bundling Services Yes, Bundles of 50 (+2 Days) Yes, Bundles of…" at bounding box center [335, 142] width 76 height 11
select select "58689abb-25c0-461c-a4c3-a80b627d6649"
click at [297, 137] on select "Please Select No Bundling Services Yes, Bundles of 50 (+2 Days) Yes, Bundles of…" at bounding box center [335, 142] width 76 height 11
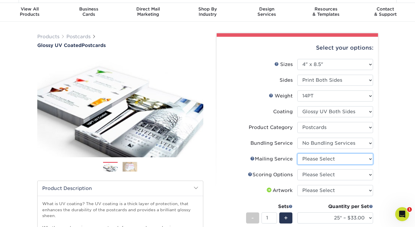
click at [320, 160] on select "Please Select No Direct Mailing Service No, I will mail/stamp/imprint Direct Ma…" at bounding box center [335, 158] width 76 height 11
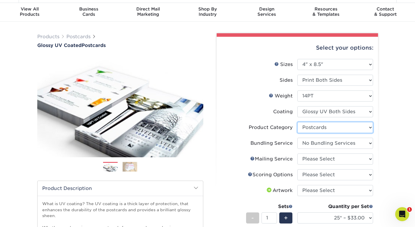
click at [313, 130] on select "Please Select Postcards" at bounding box center [335, 127] width 76 height 11
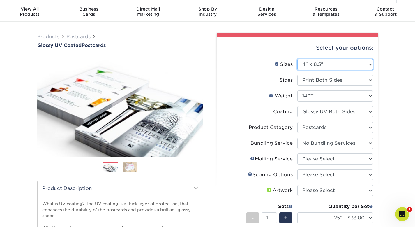
click at [311, 65] on select "Please Select 1.5" x 7" 2" x 4" 2" x 6" 2" x 7" 2" x 8" 2.12" x 5.5" 2.12" x 5.…" at bounding box center [335, 64] width 76 height 11
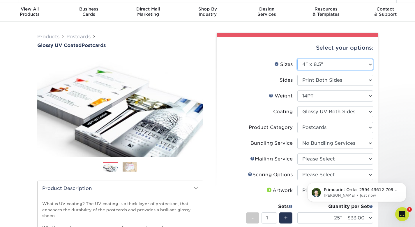
scroll to position [0, 0]
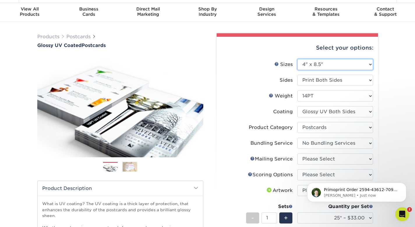
click at [321, 65] on select "Please Select 1.5" x 7" 2" x 4" 2" x 6" 2" x 7" 2" x 8" 2.12" x 5.5" 2.12" x 5.…" at bounding box center [335, 64] width 76 height 11
select select "4.00x9.00"
click at [297, 59] on select "Please Select 1.5" x 7" 2" x 4" 2" x 6" 2" x 7" 2" x 8" 2.12" x 5.5" 2.12" x 5.…" at bounding box center [335, 64] width 76 height 11
select select "-1"
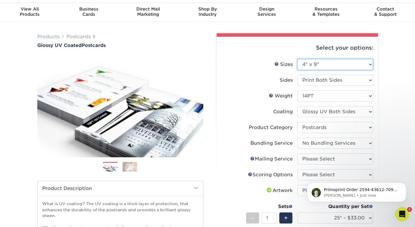
select select
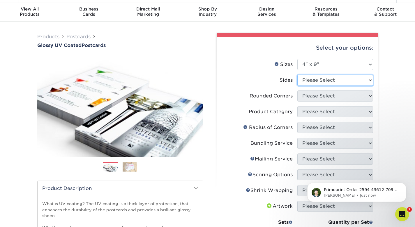
click at [315, 80] on select "Please Select Print Both Sides Print Front Only" at bounding box center [335, 80] width 76 height 11
select select "13abbda7-1d64-4f25-8bb2-c179b224825d"
click at [297, 75] on select "Please Select Print Both Sides Print Front Only" at bounding box center [335, 80] width 76 height 11
select select
click at [0, 0] on select "Please Select" at bounding box center [0, 0] width 0 height 0
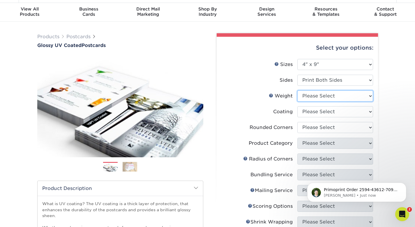
select select "14PT"
click at [297, 90] on select "Please Select 16PT 14PT 18PT C1S" at bounding box center [335, 95] width 76 height 11
select select
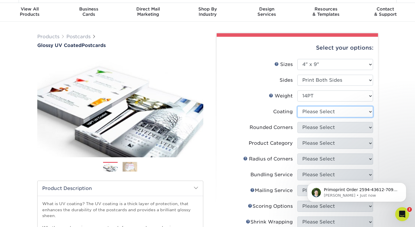
click at [312, 109] on select at bounding box center [335, 111] width 76 height 11
select select "ae367451-b2b8-45df-a344-0f05b6a12993"
click at [297, 106] on select at bounding box center [335, 111] width 76 height 11
select select "-1"
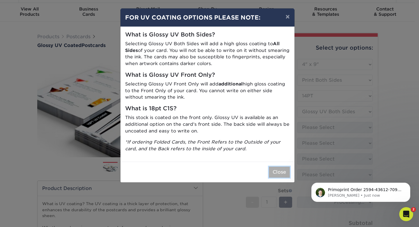
click at [278, 176] on button "Close" at bounding box center [279, 171] width 21 height 11
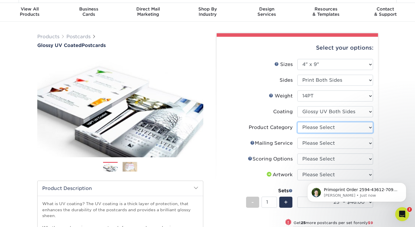
click at [335, 130] on select "Please Select Postcards" at bounding box center [335, 127] width 76 height 11
click at [297, 122] on select "Please Select Postcards" at bounding box center [335, 127] width 76 height 11
click at [329, 129] on select "Please Select Postcards" at bounding box center [335, 127] width 76 height 11
select select "9b7272e0-d6c8-4c3c-8e97-d3a1bcdab858"
click at [297, 122] on select "Please Select Postcards" at bounding box center [335, 127] width 76 height 11
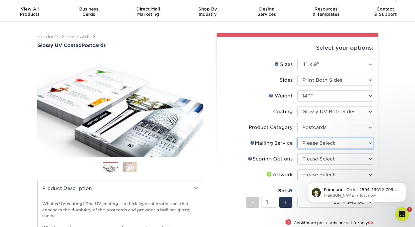
click at [320, 144] on select "Please Select No Direct Mailing Service No, I will mail/stamp/imprint Direct Ma…" at bounding box center [335, 142] width 76 height 11
select select "3e5e9bdd-d78a-4c28-a41d-fe1407925ca6"
click at [297, 137] on select "Please Select No Direct Mailing Service No, I will mail/stamp/imprint Direct Ma…" at bounding box center [335, 142] width 76 height 11
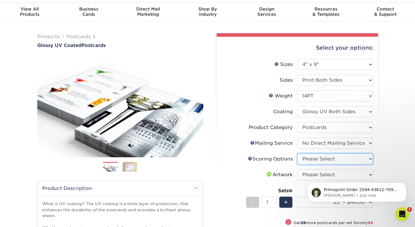
click at [325, 158] on select "Please Select No Scoring One Score Two Scores" at bounding box center [335, 158] width 76 height 11
click at [249, 159] on link "Scoring Help" at bounding box center [250, 158] width 5 height 5
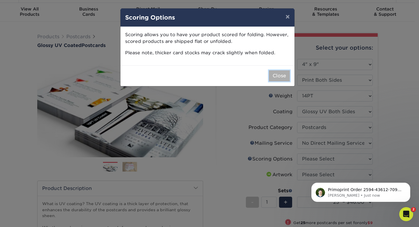
click at [282, 77] on button "Close" at bounding box center [279, 75] width 21 height 11
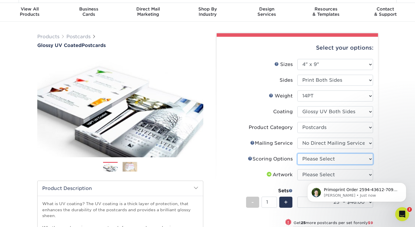
click at [332, 157] on select "Please Select No Scoring One Score Two Scores" at bounding box center [335, 158] width 76 height 11
select select "16ebe401-5398-422d-8cb0-f3adbb82deb5"
click at [297, 153] on select "Please Select No Scoring One Score Two Scores" at bounding box center [335, 158] width 76 height 11
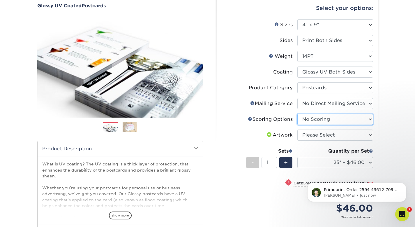
scroll to position [57, 0]
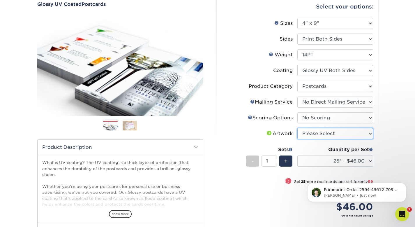
click at [327, 133] on select "Please Select I will upload files I need a design - $150" at bounding box center [335, 133] width 76 height 11
select select "upload"
click at [297, 128] on select "Please Select I will upload files I need a design - $150" at bounding box center [335, 133] width 76 height 11
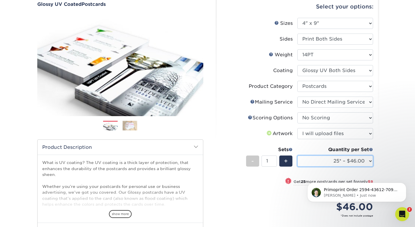
click at [326, 160] on select "25* – $46.00 50* – $55.00 75* – $60.00 100* – $127.00 250* – $190.00 500 – $210…" at bounding box center [335, 160] width 76 height 11
select select "500 – $210.00"
click at [297, 155] on select "25* – $46.00 50* – $55.00 75* – $60.00 100* – $127.00 250* – $190.00 500 – $210…" at bounding box center [335, 160] width 76 height 11
click at [387, 139] on div "Products Postcards Glossy UV Coated Postcards Previous Next show more 25" at bounding box center [207, 142] width 415 height 324
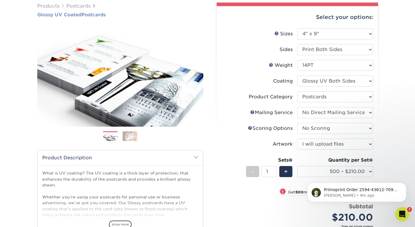
scroll to position [38, 0]
